Goal: Task Accomplishment & Management: Manage account settings

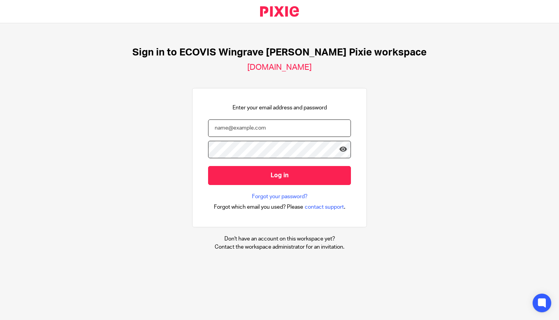
type input "lavinia.ciobanu@ecovis.co.uk"
click at [294, 174] on input "Log in" at bounding box center [279, 175] width 143 height 19
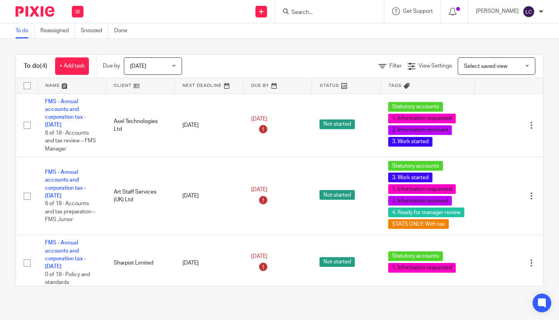
click at [308, 14] on input "Search" at bounding box center [326, 12] width 70 height 7
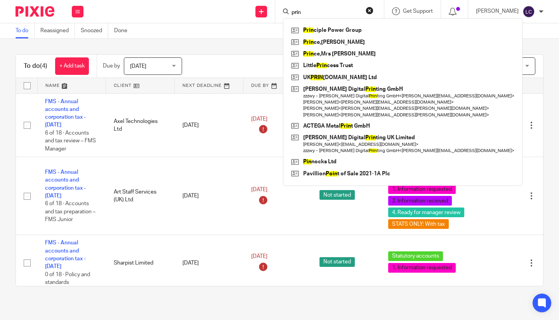
type input "prin"
click at [337, 26] on link at bounding box center [402, 30] width 227 height 12
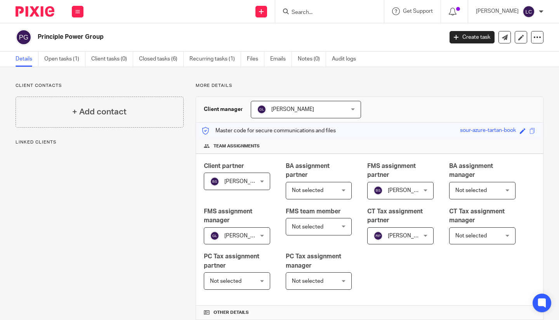
click at [72, 58] on link "Open tasks (1)" at bounding box center [64, 59] width 41 height 15
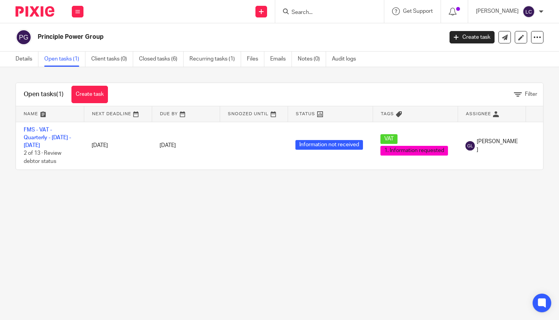
click at [49, 145] on td "FMS - VAT - Quarterly - May - July, 2025 2 of 13 · Review debtor status" at bounding box center [50, 146] width 68 height 48
click at [32, 143] on link "FMS - VAT - Quarterly - May - July, 2025" at bounding box center [47, 137] width 47 height 21
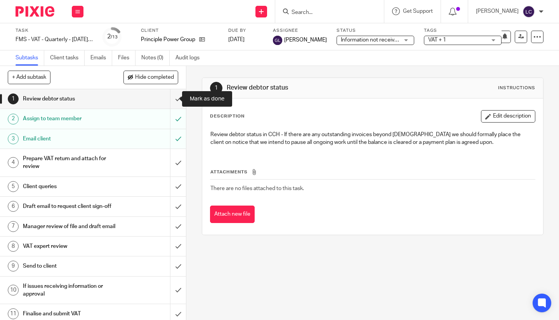
click at [174, 104] on input "submit" at bounding box center [93, 98] width 186 height 19
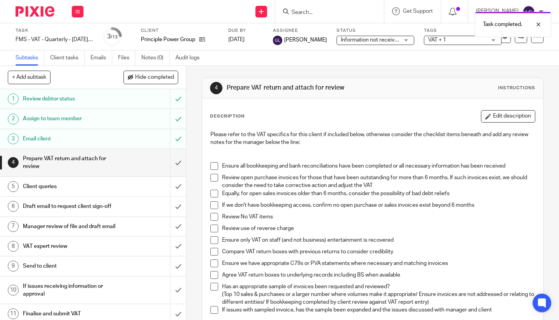
click at [217, 168] on li "Ensure all bookkeeping and bank reconciliations have been completed or all nece…" at bounding box center [373, 168] width 325 height 12
drag, startPoint x: 214, startPoint y: 167, endPoint x: 213, endPoint y: 181, distance: 13.3
click at [214, 167] on span at bounding box center [215, 166] width 8 height 8
click at [213, 181] on span at bounding box center [215, 178] width 8 height 8
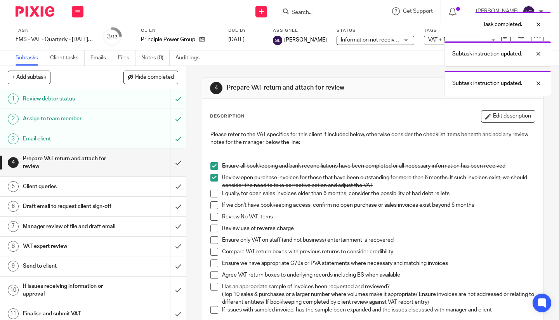
click at [213, 193] on span at bounding box center [215, 194] width 8 height 8
click at [211, 207] on span at bounding box center [215, 206] width 8 height 8
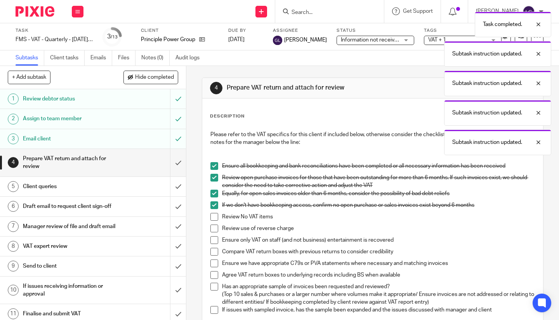
drag, startPoint x: 212, startPoint y: 215, endPoint x: 213, endPoint y: 227, distance: 11.8
click at [212, 216] on span at bounding box center [215, 217] width 8 height 8
click at [213, 227] on span at bounding box center [215, 229] width 8 height 8
click at [211, 234] on li "Review use of reverse charge" at bounding box center [373, 231] width 325 height 12
click at [212, 251] on span at bounding box center [215, 252] width 8 height 8
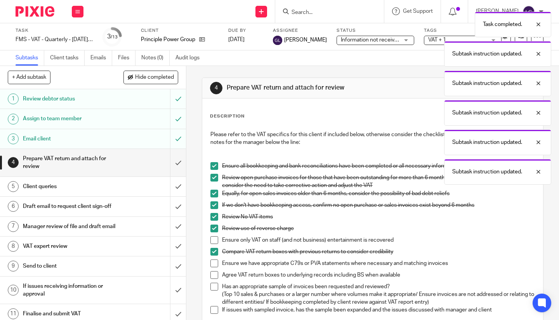
click at [211, 263] on span at bounding box center [215, 264] width 8 height 8
click at [212, 240] on span at bounding box center [215, 241] width 8 height 8
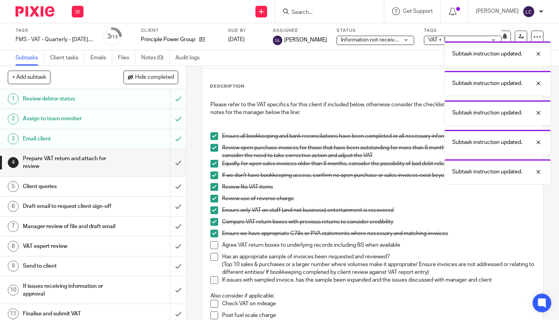
scroll to position [39, 0]
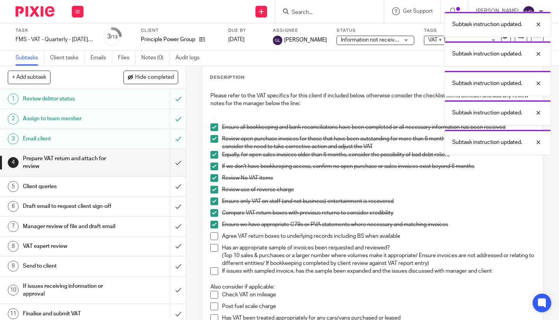
click at [211, 253] on li "Has an appropriate sample of invoices been requested and reviewed? (Top 10 sale…" at bounding box center [373, 256] width 325 height 24
click at [211, 247] on span at bounding box center [215, 248] width 8 height 8
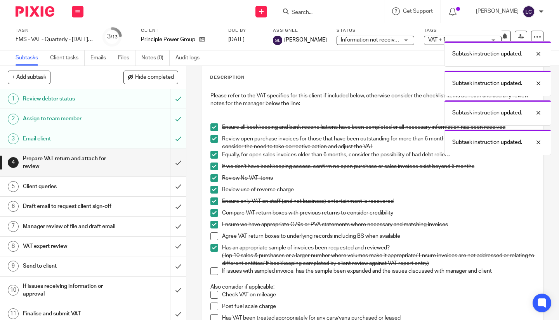
click at [212, 236] on span at bounding box center [215, 237] width 8 height 8
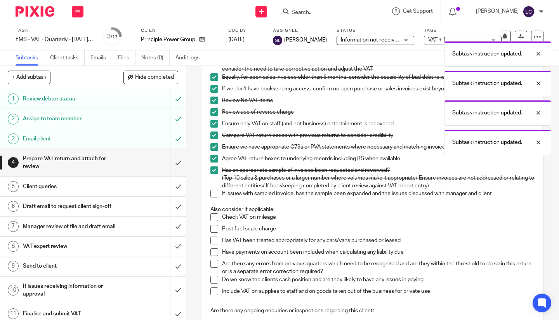
click at [211, 196] on span at bounding box center [215, 194] width 8 height 8
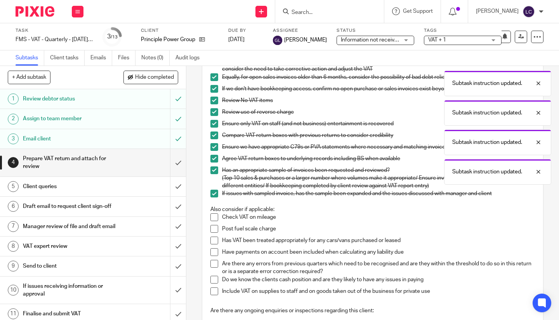
click at [215, 232] on span at bounding box center [215, 229] width 8 height 8
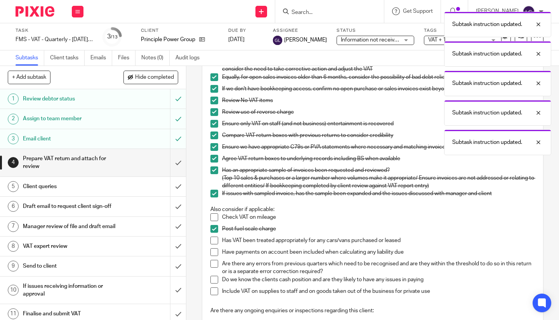
click at [215, 217] on span at bounding box center [215, 218] width 8 height 8
click at [211, 236] on li "Post fuel scale charge" at bounding box center [373, 231] width 325 height 12
click at [212, 242] on span at bounding box center [215, 241] width 8 height 8
click at [212, 254] on span at bounding box center [215, 253] width 8 height 8
click at [214, 265] on span at bounding box center [215, 264] width 8 height 8
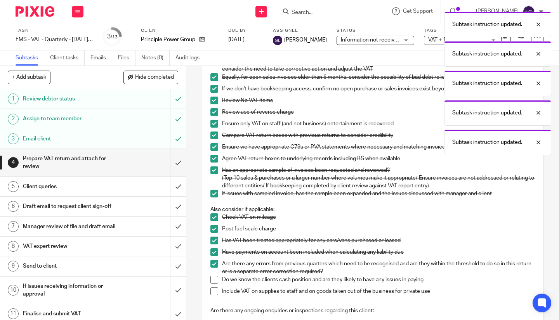
click at [212, 279] on span at bounding box center [215, 280] width 8 height 8
click at [212, 290] on span at bounding box center [215, 292] width 8 height 8
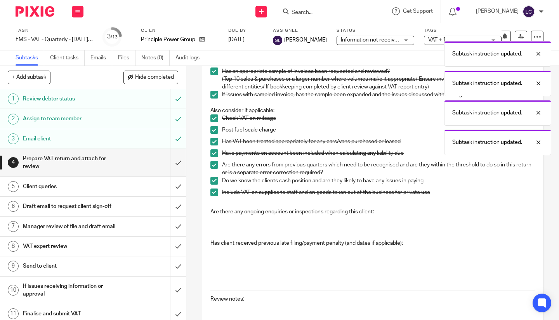
scroll to position [299, 0]
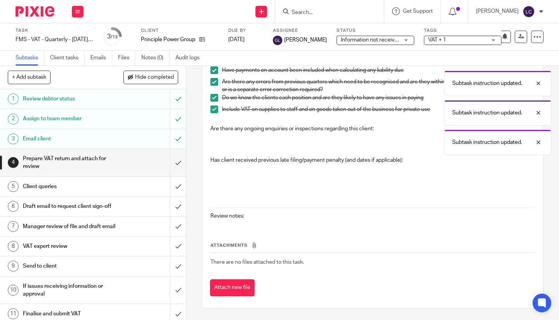
click at [344, 146] on div "Subtask instruction updated. Subtask instruction updated. Subtask instruction u…" at bounding box center [416, 82] width 272 height 148
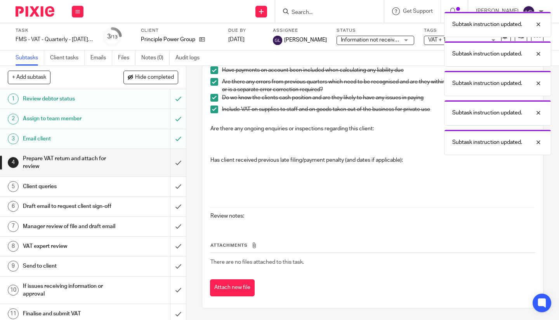
click at [218, 290] on button "Attach new file" at bounding box center [232, 288] width 45 height 17
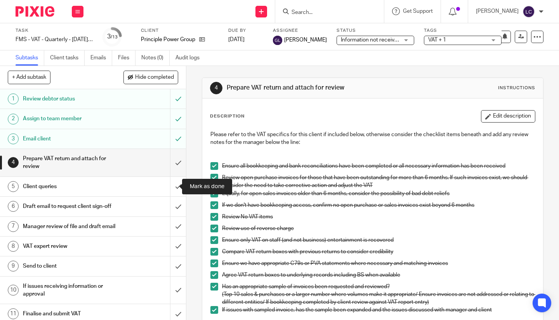
click at [167, 184] on input "submit" at bounding box center [93, 186] width 186 height 19
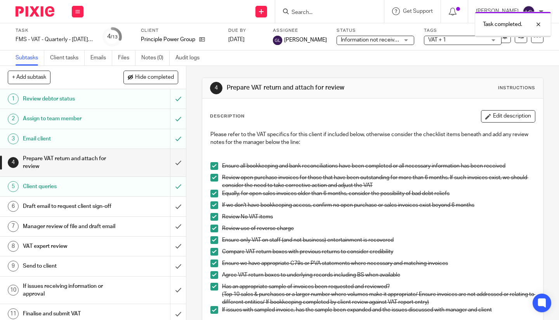
click at [71, 163] on h1 "Prepare VAT return and attach for review" at bounding box center [69, 163] width 93 height 20
click at [497, 115] on button "Edit description" at bounding box center [508, 116] width 54 height 12
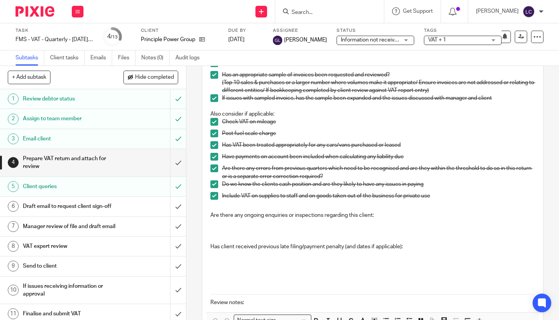
scroll to position [263, 0]
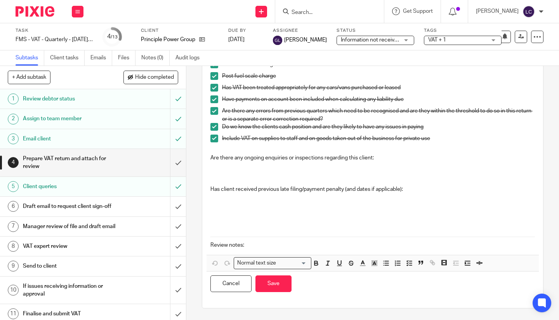
click at [234, 174] on p at bounding box center [373, 170] width 325 height 16
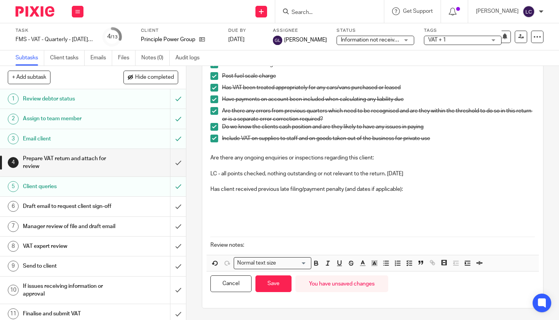
drag, startPoint x: 279, startPoint y: 283, endPoint x: 269, endPoint y: 237, distance: 47.8
click at [278, 284] on button "Save" at bounding box center [274, 284] width 36 height 17
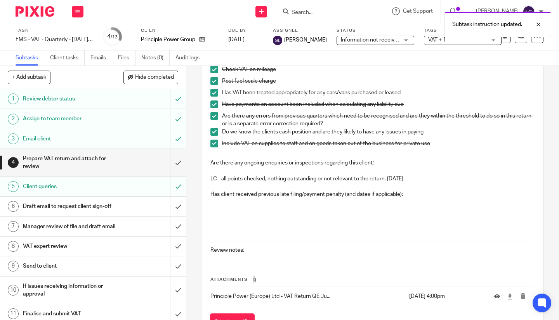
scroll to position [299, 0]
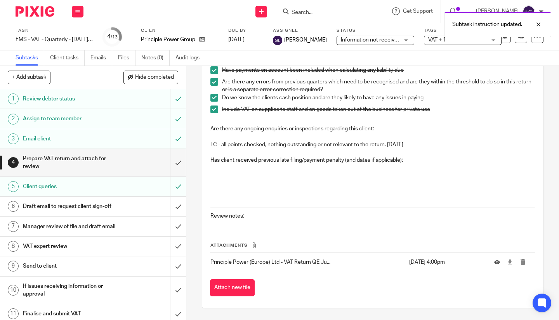
click at [105, 212] on h1 "Draft email to request client sign-off" at bounding box center [69, 207] width 93 height 12
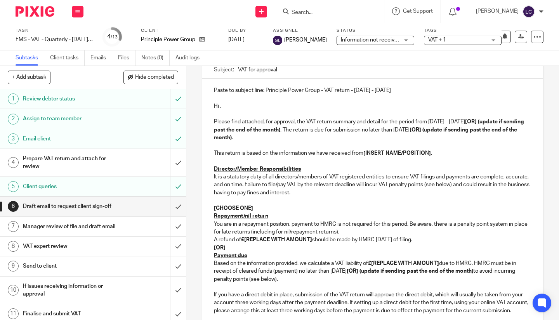
scroll to position [78, 0]
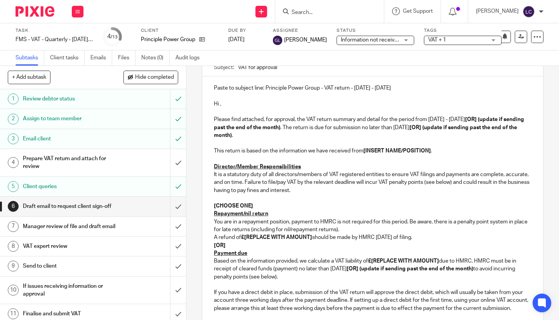
drag, startPoint x: 273, startPoint y: 158, endPoint x: 276, endPoint y: 136, distance: 22.4
click at [273, 158] on p at bounding box center [373, 159] width 318 height 8
drag, startPoint x: 249, startPoint y: 135, endPoint x: 454, endPoint y: 130, distance: 205.9
click at [454, 130] on p "Please find attached, for approval, the VAT return summary and detail for the p…" at bounding box center [373, 128] width 318 height 24
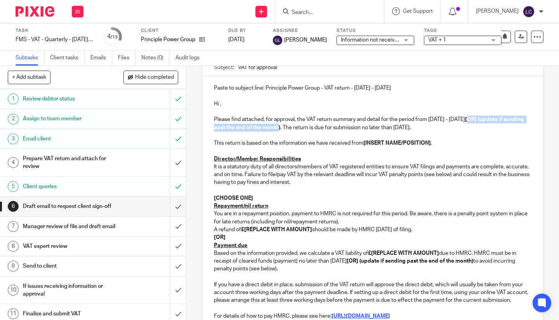
drag, startPoint x: 294, startPoint y: 129, endPoint x: 470, endPoint y: 120, distance: 175.4
click at [470, 120] on strong "[OR] (update if sending past the end of the month)" at bounding box center [370, 123] width 312 height 13
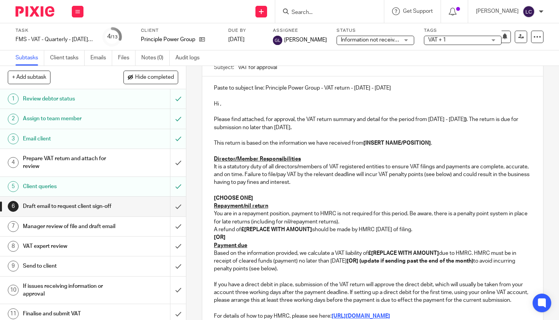
drag, startPoint x: 472, startPoint y: 119, endPoint x: 471, endPoint y: 123, distance: 3.9
click at [471, 123] on p "Please find attached, for approval, the VAT return summary and detail for the p…" at bounding box center [373, 124] width 318 height 16
drag, startPoint x: 372, startPoint y: 87, endPoint x: 104, endPoint y: 86, distance: 268.4
click at [104, 86] on div "+ Add subtask Hide completed Cancel + Add 1 Review debtor status 2 Assign to te…" at bounding box center [279, 193] width 559 height 254
drag, startPoint x: 207, startPoint y: 103, endPoint x: 207, endPoint y: 107, distance: 4.7
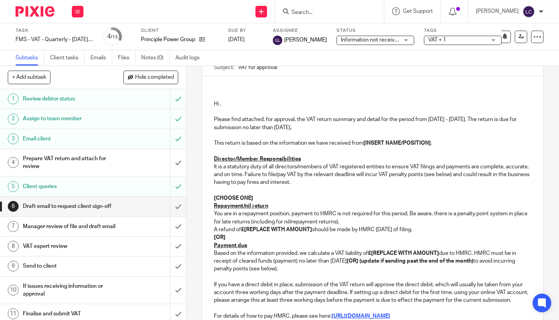
click at [207, 104] on div "Hi , Please find attached, for approval, the VAT return summary and detail for …" at bounding box center [372, 257] width 341 height 360
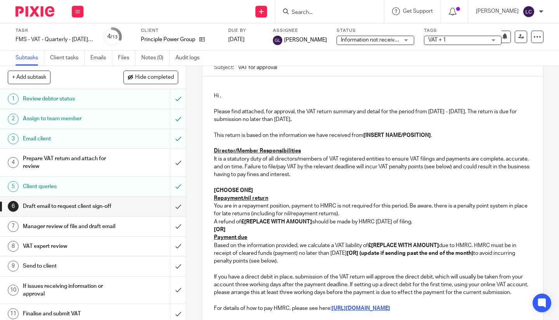
scroll to position [70, 0]
drag, startPoint x: 442, startPoint y: 137, endPoint x: 361, endPoint y: 133, distance: 80.5
click at [361, 133] on p "This return is based on the information we have received from [INSERT NAME/POSI…" at bounding box center [373, 136] width 318 height 8
drag, startPoint x: 331, startPoint y: 180, endPoint x: 315, endPoint y: 188, distance: 18.6
click at [331, 181] on p at bounding box center [373, 183] width 318 height 8
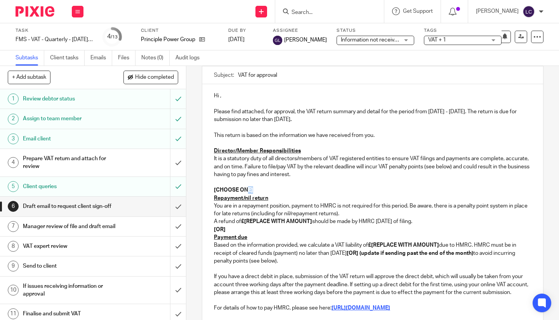
drag, startPoint x: 256, startPoint y: 191, endPoint x: 246, endPoint y: 197, distance: 11.3
click at [244, 191] on p "[CHOOSE ONE]" at bounding box center [373, 190] width 318 height 8
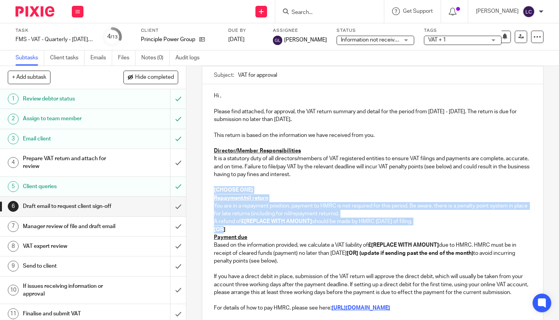
drag, startPoint x: 221, startPoint y: 230, endPoint x: 203, endPoint y: 191, distance: 42.0
click at [203, 191] on div "Hi , Please find attached, for approval, the VAT return summary and detail for …" at bounding box center [372, 256] width 341 height 344
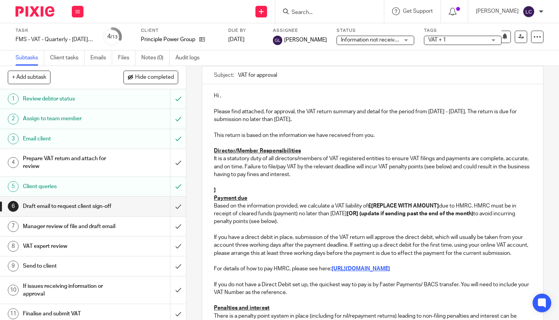
click at [224, 187] on p "]" at bounding box center [373, 187] width 318 height 16
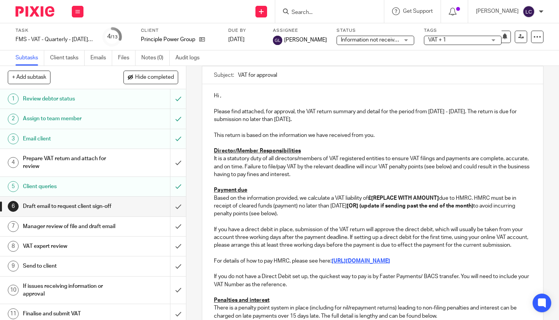
click at [441, 197] on p "Based on the information provided, we calculate a VAT liability of £[REPLACE WI…" at bounding box center [373, 207] width 318 height 24
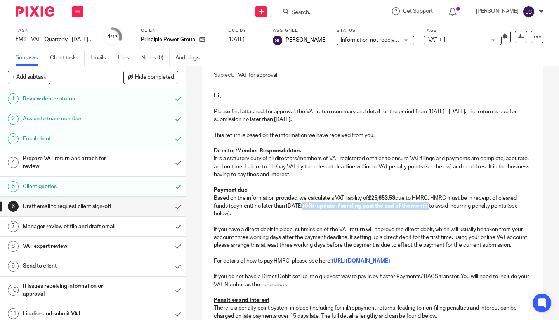
drag, startPoint x: 447, startPoint y: 209, endPoint x: 322, endPoint y: 206, distance: 125.5
click at [322, 206] on p "Based on the information provided, we calculate a VAT liability of £25,653.53 d…" at bounding box center [373, 207] width 318 height 24
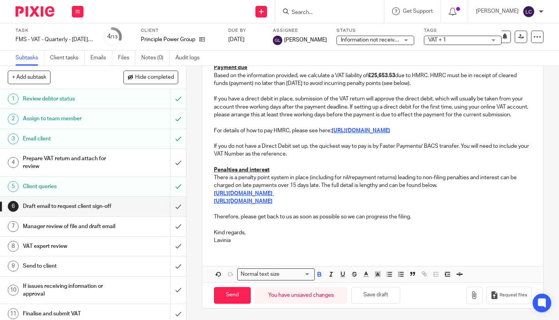
scroll to position [200, 0]
click at [370, 294] on button "Save draft" at bounding box center [376, 295] width 49 height 17
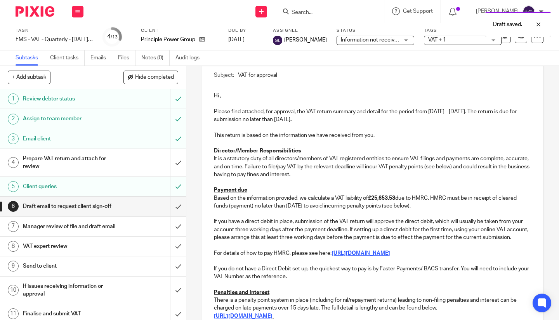
scroll to position [0, 0]
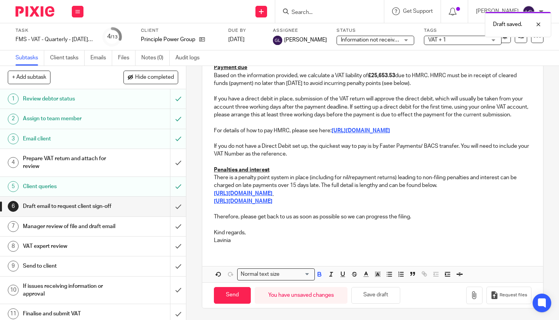
click at [382, 293] on button "Save draft" at bounding box center [376, 295] width 49 height 17
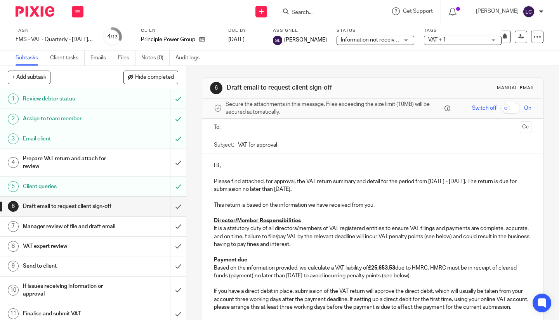
click at [374, 241] on p "It is a statutory duty of all directors/members of VAT registered entities to e…" at bounding box center [373, 237] width 318 height 24
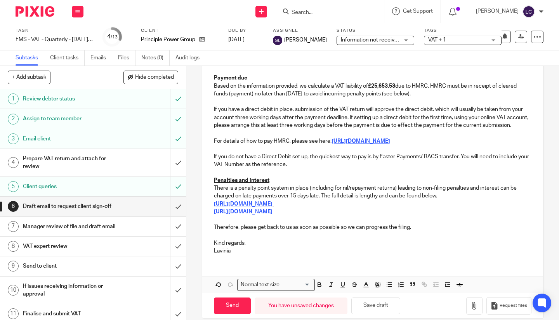
scroll to position [200, 0]
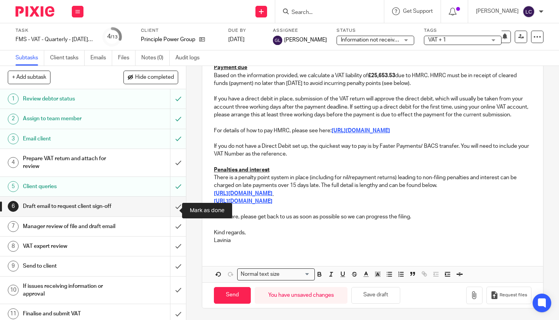
click at [168, 208] on input "submit" at bounding box center [93, 206] width 186 height 19
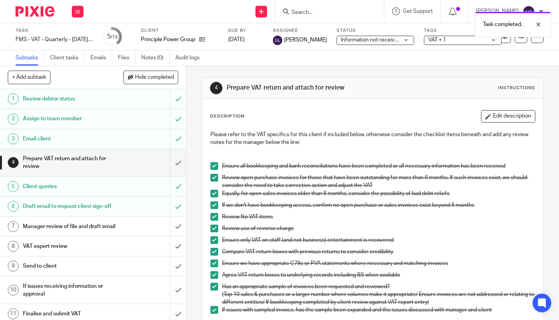
click at [90, 212] on h1 "Draft email to request client sign-off" at bounding box center [69, 207] width 93 height 12
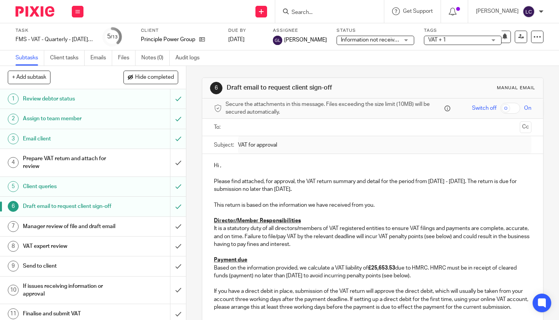
click at [76, 161] on h1 "Prepare VAT return and attach for review" at bounding box center [69, 163] width 93 height 20
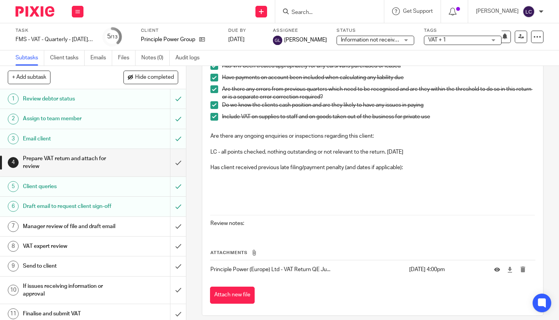
scroll to position [299, 0]
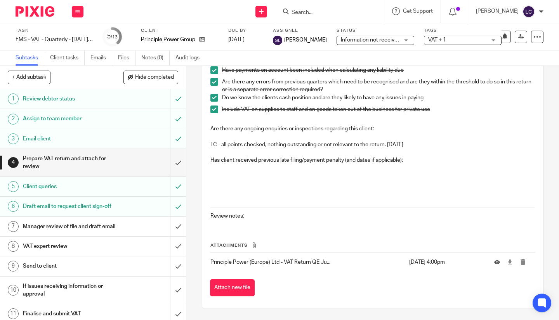
click at [225, 289] on button "Attach new file" at bounding box center [232, 288] width 45 height 17
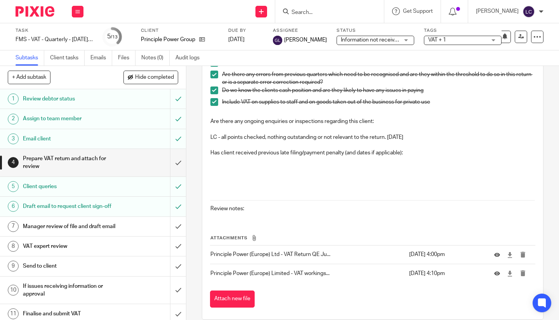
scroll to position [317, 0]
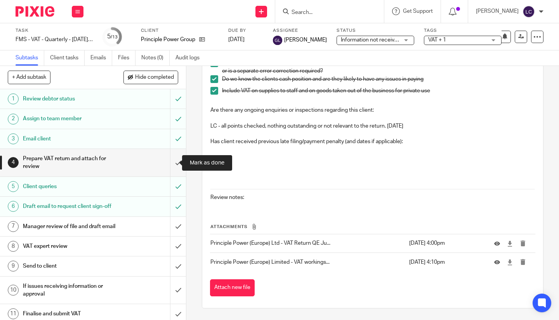
click at [173, 165] on input "submit" at bounding box center [93, 163] width 186 height 28
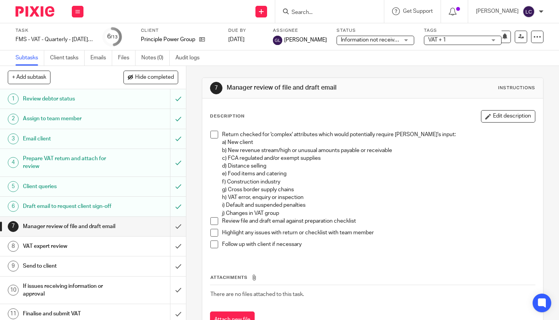
click at [471, 41] on span "VAT + 1" at bounding box center [457, 40] width 58 height 8
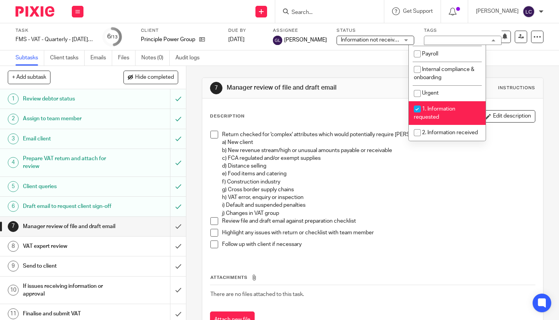
scroll to position [117, 0]
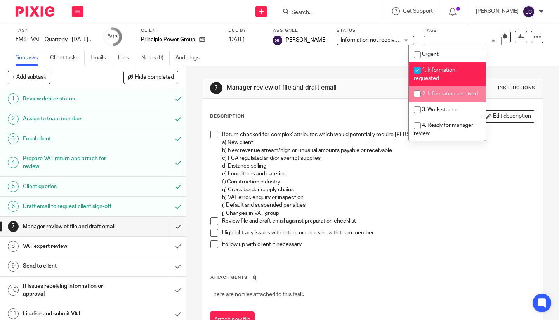
drag, startPoint x: 418, startPoint y: 95, endPoint x: 426, endPoint y: 99, distance: 8.9
click at [419, 95] on input "checkbox" at bounding box center [417, 94] width 15 height 15
checkbox input "true"
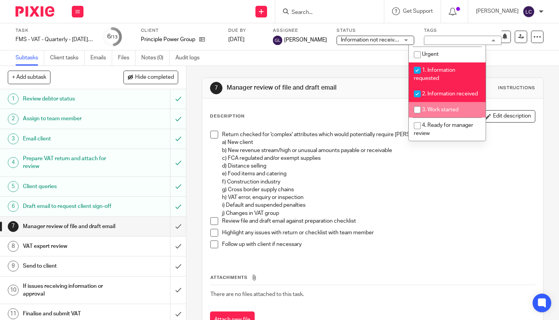
click at [417, 117] on input "checkbox" at bounding box center [417, 110] width 15 height 15
checkbox input "true"
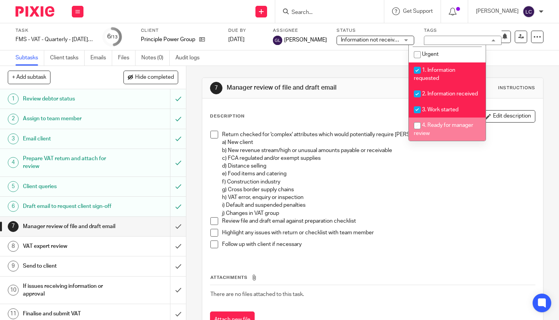
click at [417, 129] on input "checkbox" at bounding box center [417, 125] width 15 height 15
checkbox input "true"
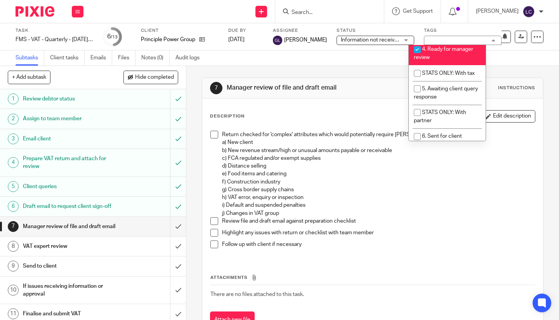
scroll to position [194, 0]
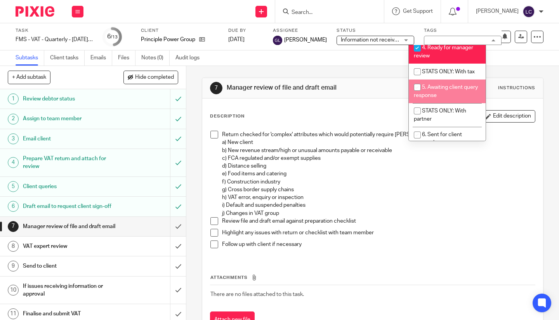
click at [357, 38] on span "Information not received" at bounding box center [371, 39] width 60 height 5
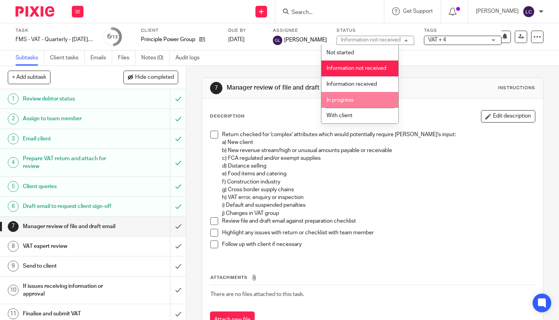
click at [367, 95] on li "In progress" at bounding box center [360, 100] width 77 height 16
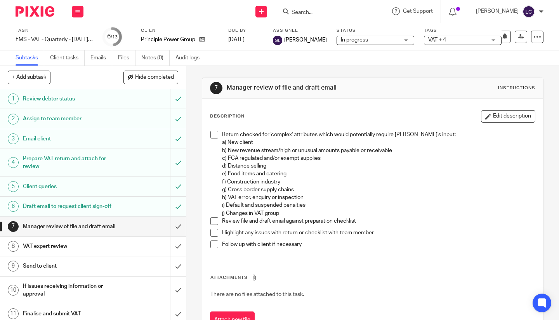
click at [429, 160] on p "Return checked for 'complex' attributes which would potentially require [PERSON…" at bounding box center [378, 170] width 313 height 79
